Goal: Task Accomplishment & Management: Manage account settings

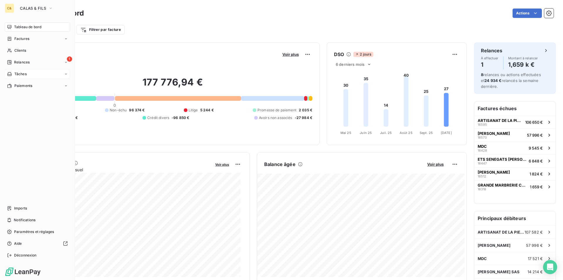
drag, startPoint x: 10, startPoint y: 59, endPoint x: 65, endPoint y: 69, distance: 55.3
click at [10, 59] on div "1 Relances" at bounding box center [37, 61] width 65 height 9
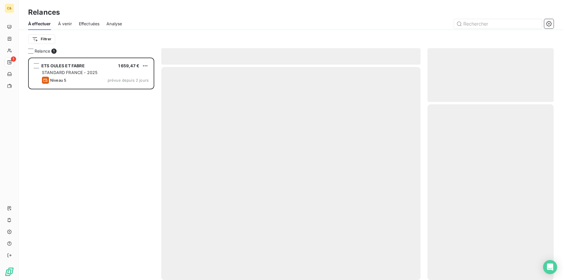
scroll to position [218, 122]
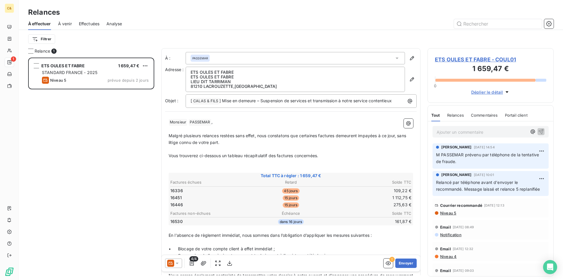
click at [252, 146] on p "﻿" at bounding box center [291, 149] width 245 height 7
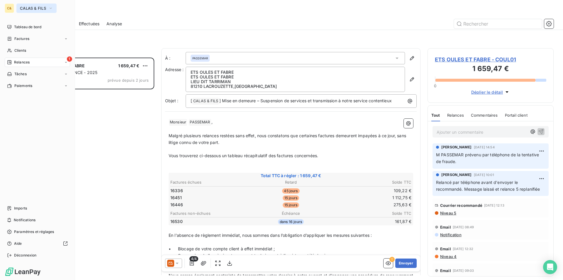
click at [26, 10] on span "CALAS & FILS" at bounding box center [33, 8] width 26 height 5
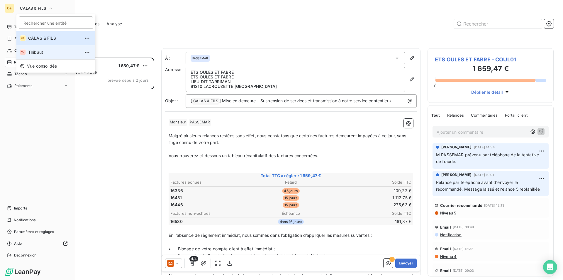
click at [41, 51] on span "Thibaut" at bounding box center [54, 52] width 52 height 6
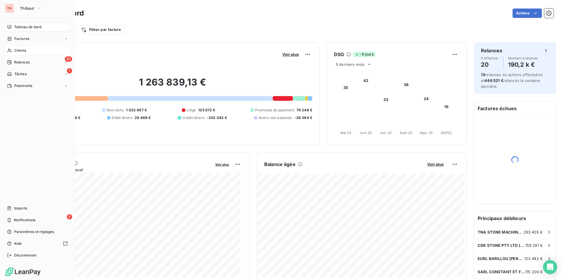
click at [21, 49] on span "Clients" at bounding box center [20, 50] width 12 height 5
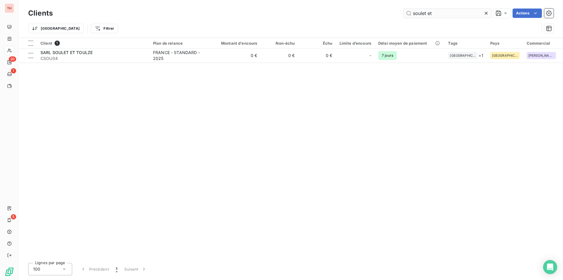
drag, startPoint x: 428, startPoint y: 15, endPoint x: 412, endPoint y: 17, distance: 16.6
click at [412, 17] on input "soulet et" at bounding box center [448, 13] width 88 height 9
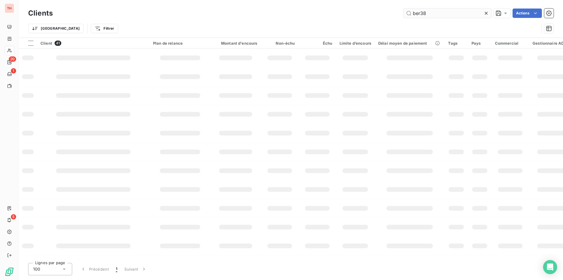
type input "ber38"
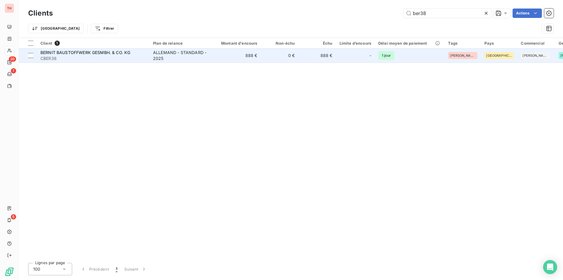
click at [139, 56] on span "CBER38" at bounding box center [93, 58] width 106 height 6
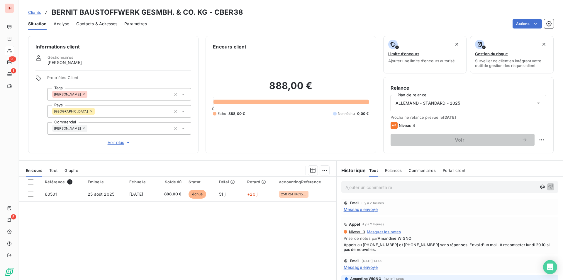
click at [102, 24] on span "Contacts & Adresses" at bounding box center [96, 24] width 41 height 6
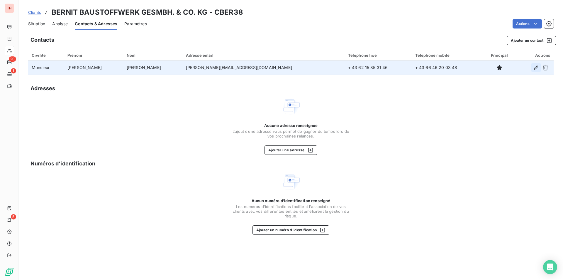
click at [535, 68] on icon "button" at bounding box center [536, 68] width 6 height 6
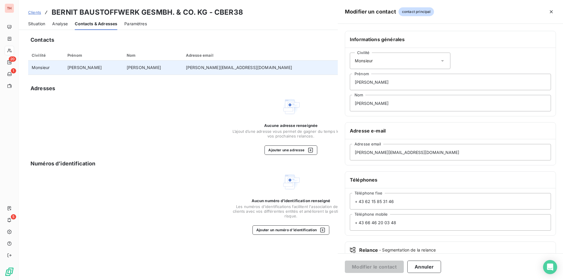
type input "[PERSON_NAME]"
type input "[PERSON_NAME][EMAIL_ADDRESS][DOMAIN_NAME]"
type input "+ 43 62 15 85 31 46"
type input "+ 43 66 46 20 03 48"
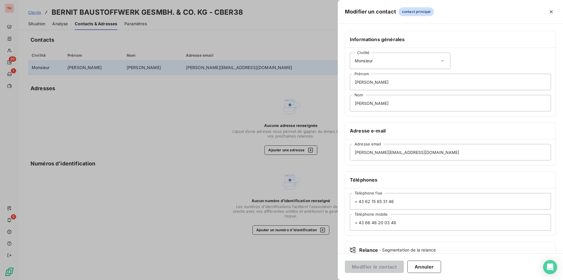
click at [440, 60] on icon at bounding box center [443, 61] width 6 height 6
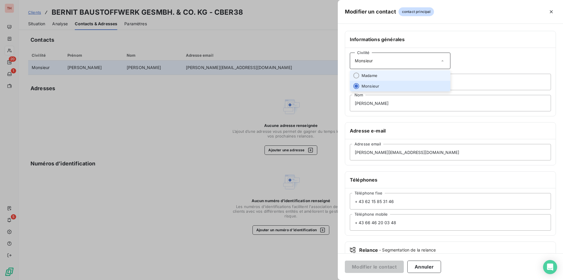
click at [372, 77] on span "Madame" at bounding box center [370, 76] width 16 height 6
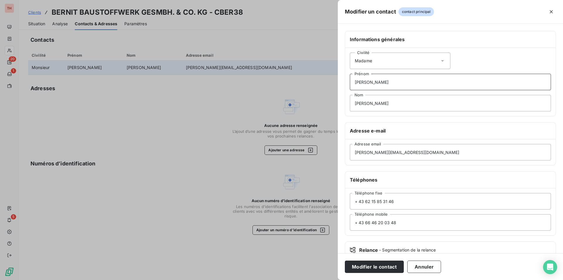
click at [372, 81] on input "[PERSON_NAME]" at bounding box center [450, 82] width 201 height 16
drag, startPoint x: 366, startPoint y: 83, endPoint x: 353, endPoint y: 83, distance: 12.6
click at [353, 83] on input "[PERSON_NAME]" at bounding box center [450, 82] width 201 height 16
type input "Karina"
click at [352, 102] on input "[PERSON_NAME]" at bounding box center [450, 103] width 201 height 16
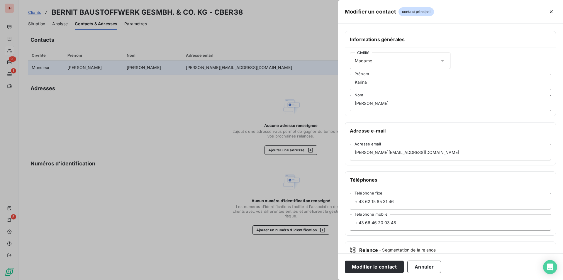
type input "[PERSON_NAME]"
drag, startPoint x: 397, startPoint y: 154, endPoint x: 351, endPoint y: 155, distance: 46.1
click at [351, 155] on input "[PERSON_NAME][EMAIL_ADDRESS][DOMAIN_NAME]" at bounding box center [450, 152] width 201 height 16
paste input "[PERSON_NAME]"
type input "[PERSON_NAME][EMAIL_ADDRESS][DOMAIN_NAME]"
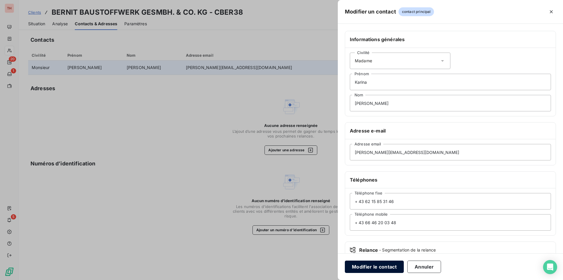
click at [375, 267] on button "Modifier le contact" at bounding box center [374, 266] width 59 height 12
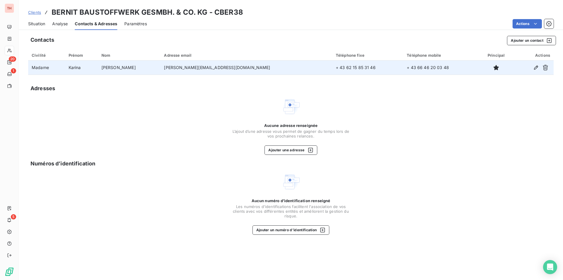
click at [35, 22] on span "Situation" at bounding box center [36, 24] width 17 height 6
